Goal: Task Accomplishment & Management: Manage account settings

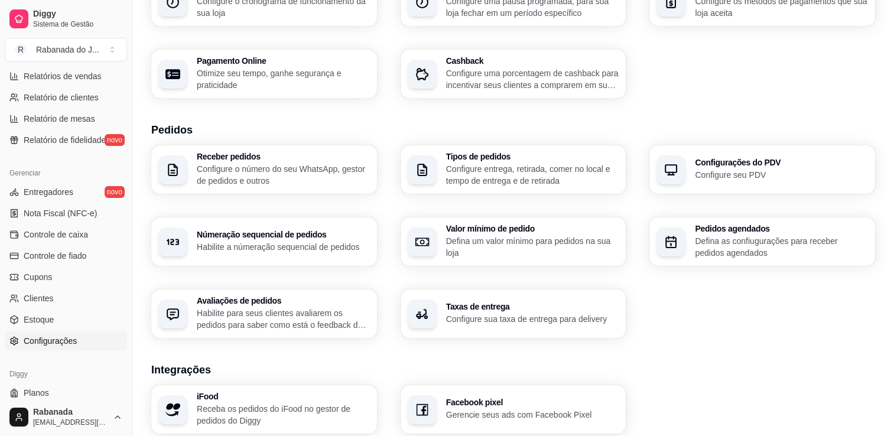
scroll to position [93, 0]
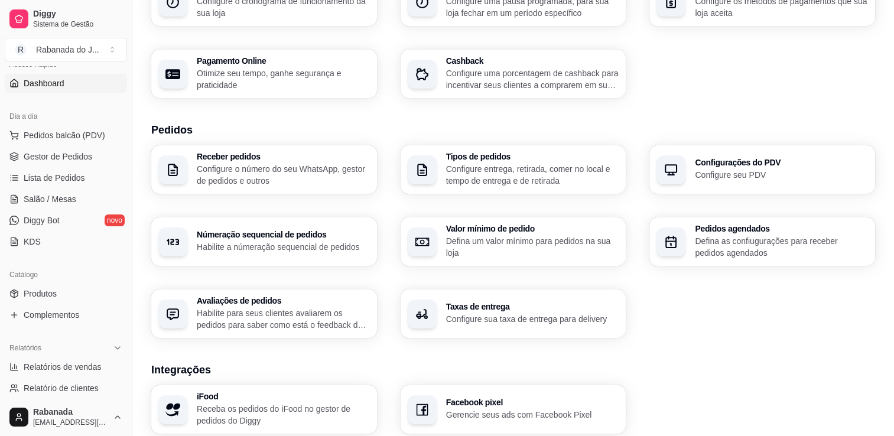
click at [47, 83] on span "Dashboard" at bounding box center [44, 83] width 41 height 12
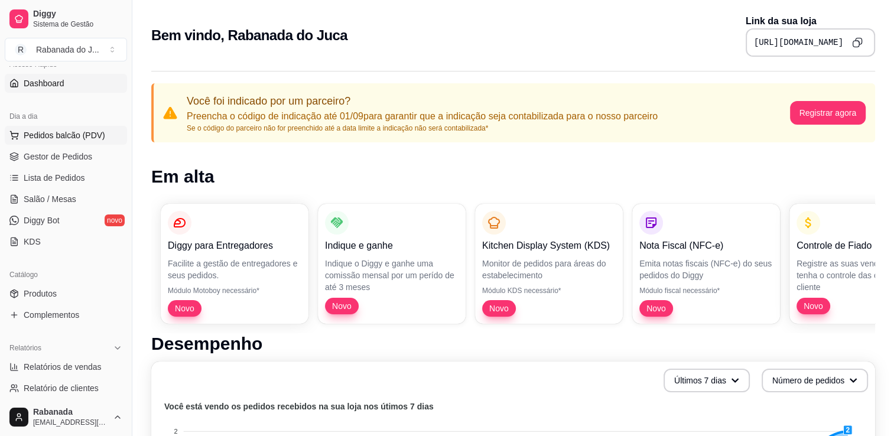
click at [48, 141] on button "Pedidos balcão (PDV)" at bounding box center [66, 135] width 122 height 19
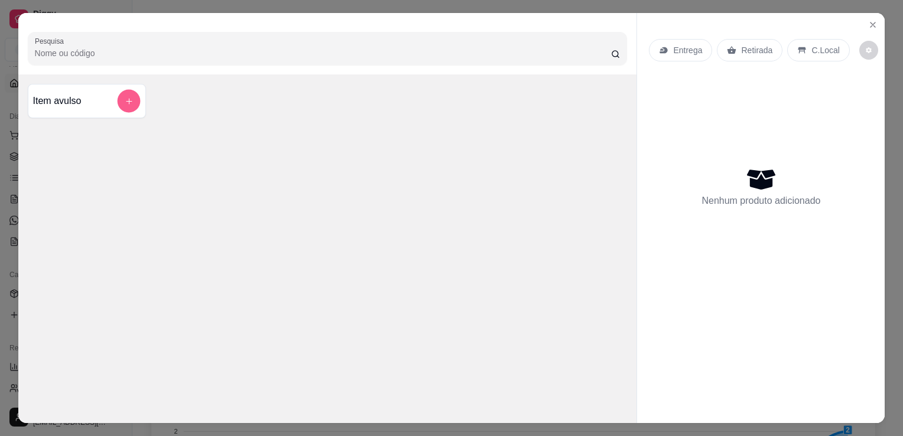
click at [128, 101] on icon "add-separate-item" at bounding box center [128, 101] width 9 height 9
click at [871, 22] on icon "Close" at bounding box center [873, 24] width 5 height 5
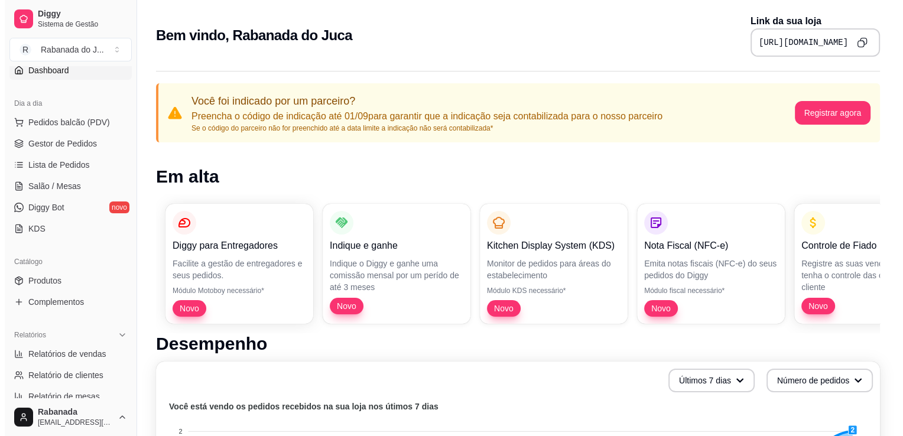
scroll to position [78, 0]
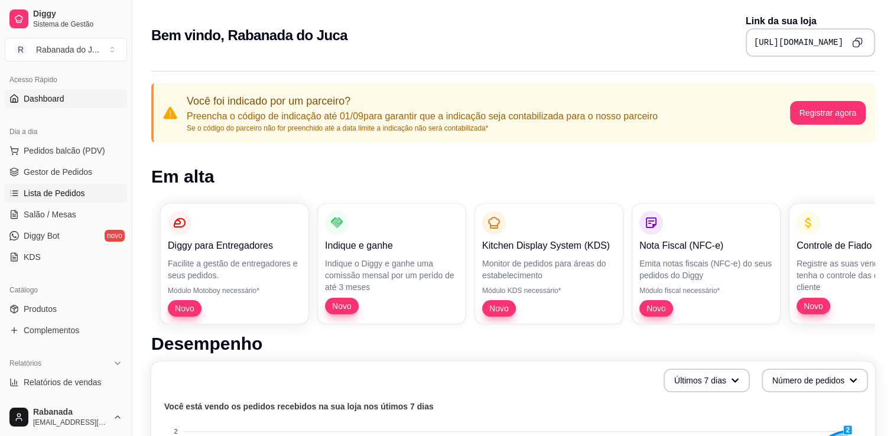
click at [61, 194] on span "Lista de Pedidos" at bounding box center [54, 193] width 61 height 12
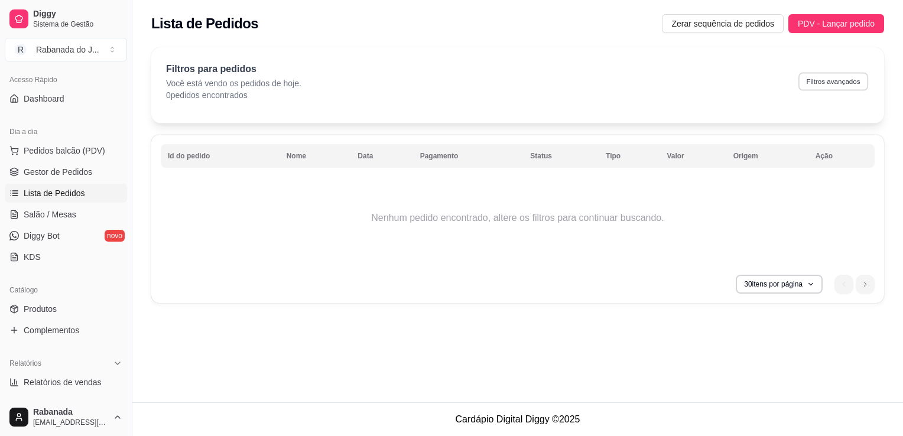
click at [832, 82] on button "Filtros avançados" at bounding box center [834, 81] width 70 height 18
select select "0"
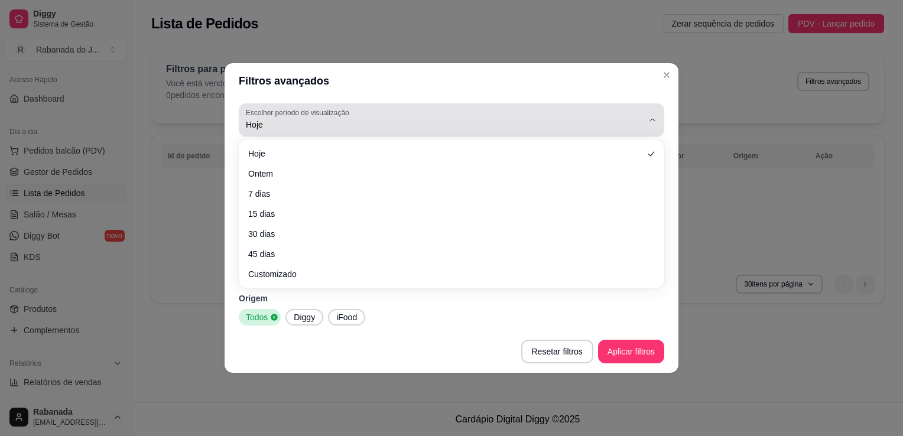
click at [503, 112] on div "Hoje" at bounding box center [444, 120] width 397 height 24
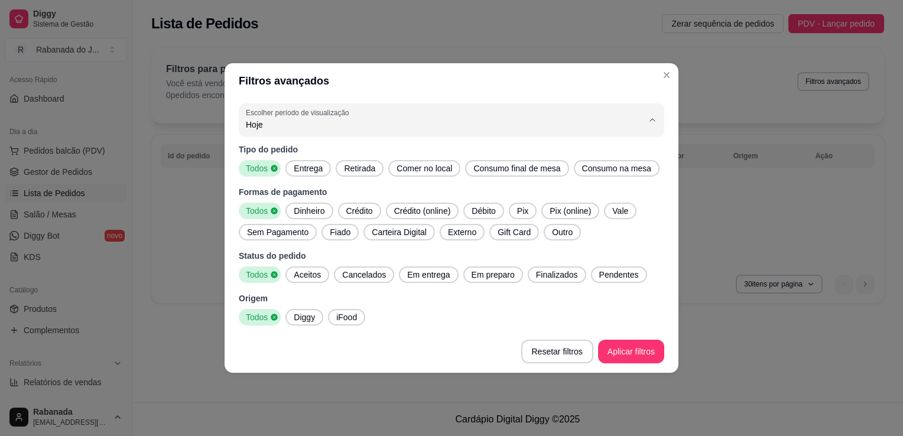
click at [394, 171] on span "Ontem" at bounding box center [446, 172] width 379 height 11
type input "1"
select select "1"
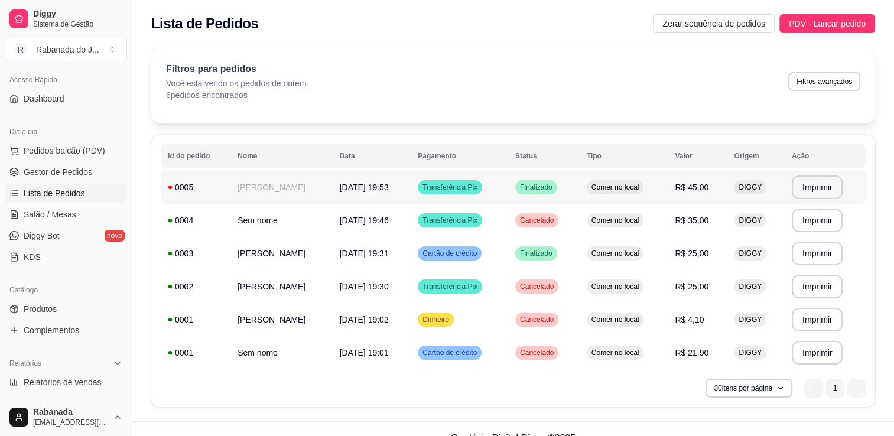
click at [456, 191] on span "Transferência Pix" at bounding box center [450, 187] width 60 height 9
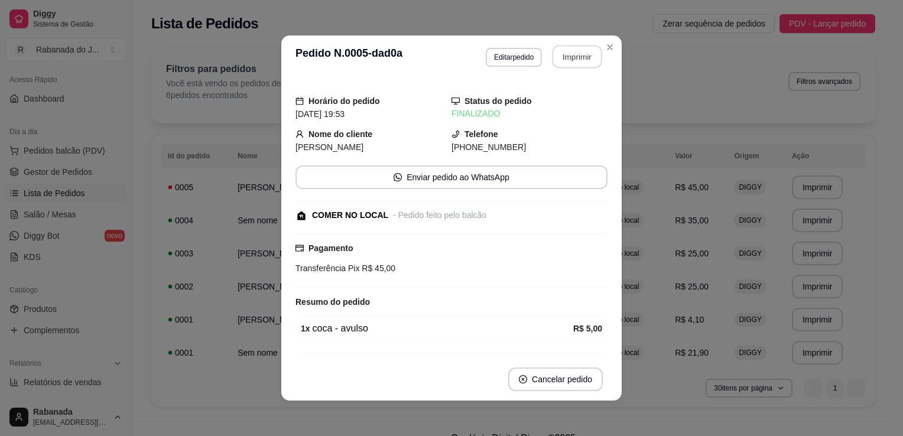
click at [560, 57] on button "Imprimir" at bounding box center [578, 57] width 50 height 23
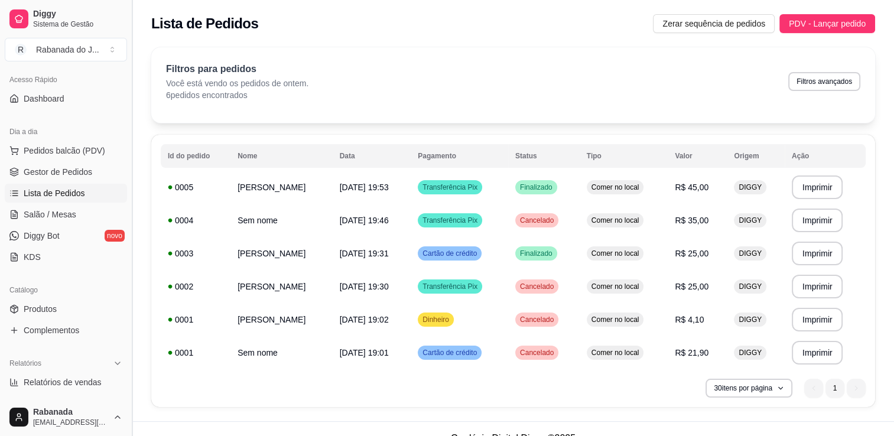
click at [129, 82] on button "Toggle Sidebar" at bounding box center [131, 218] width 9 height 436
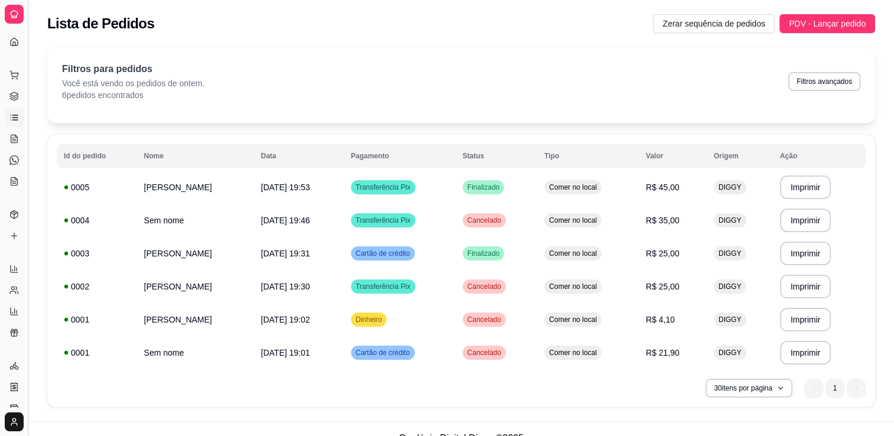
click at [26, 95] on button "Toggle Sidebar" at bounding box center [27, 218] width 9 height 436
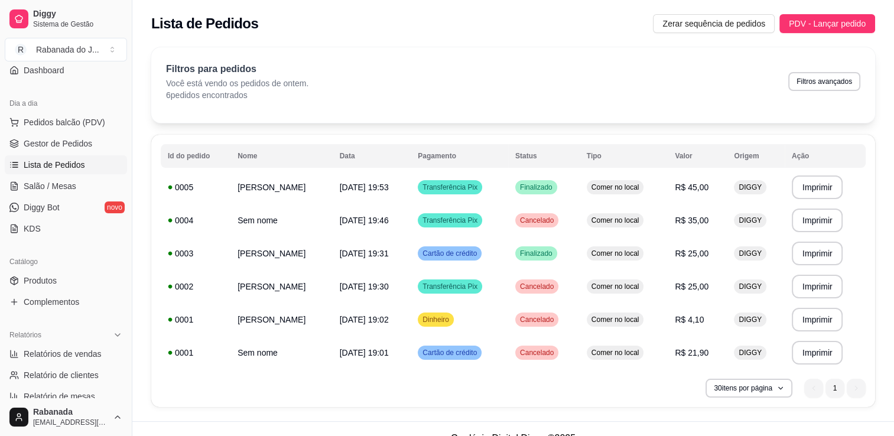
scroll to position [0, 0]
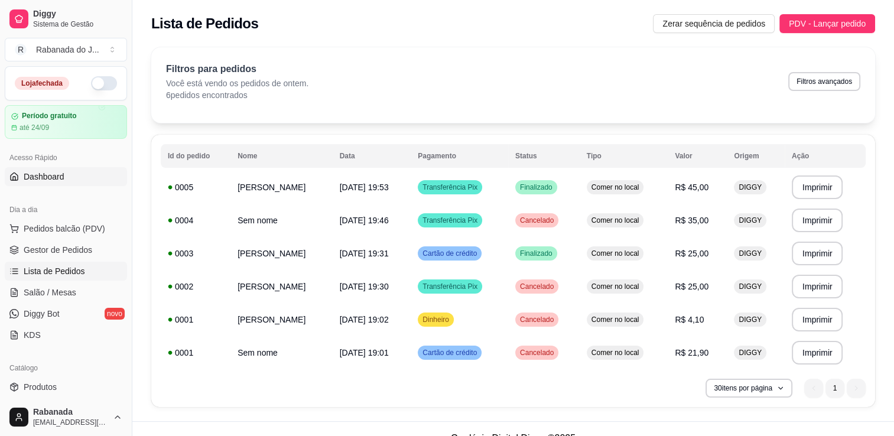
click at [57, 171] on span "Dashboard" at bounding box center [44, 177] width 41 height 12
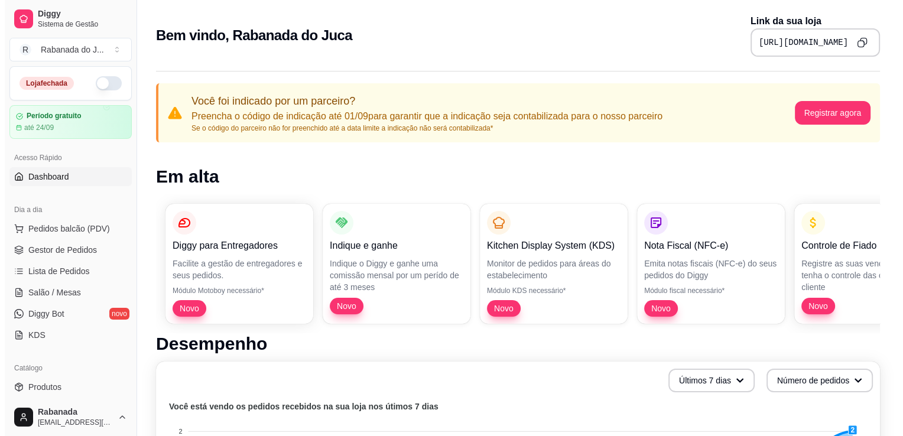
scroll to position [291, 0]
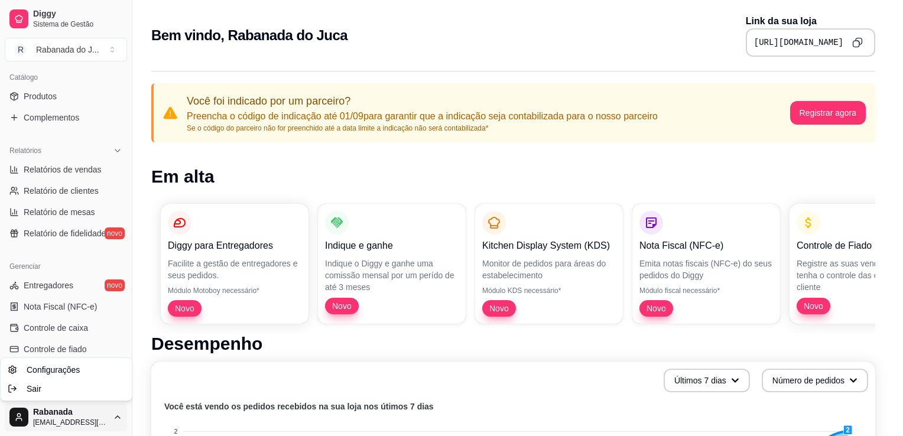
click at [116, 415] on html "Diggy Sistema de Gestão R Rabanada do J ... Loja fechada Período gratuito até 2…" at bounding box center [451, 218] width 903 height 436
click at [30, 392] on span "Sair" at bounding box center [34, 389] width 15 height 12
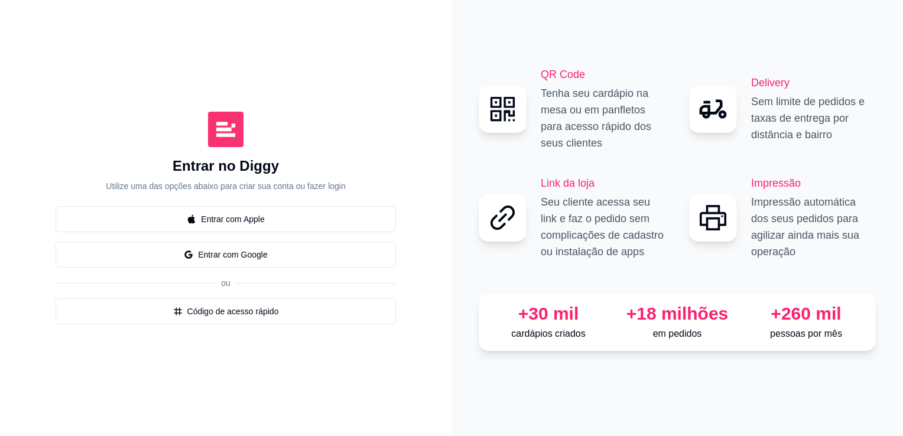
click at [96, 80] on div "Entrar no Diggy Utilize uma das opções abaixo para criar sua conta ou fazer log…" at bounding box center [226, 218] width 404 height 389
